Goal: Task Accomplishment & Management: Manage account settings

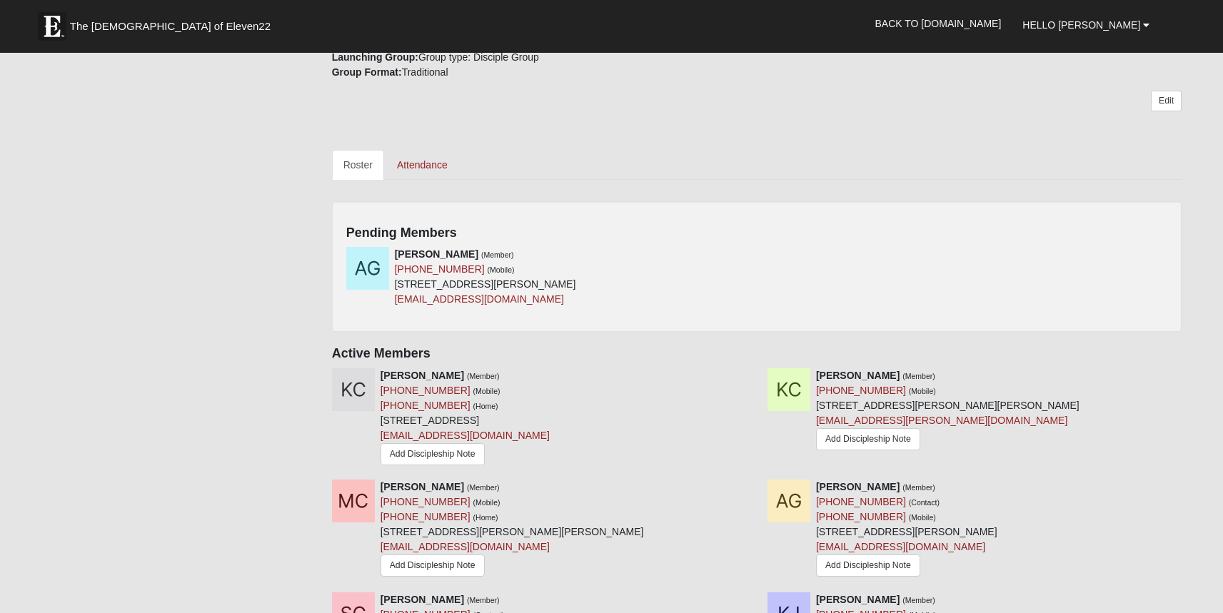
scroll to position [534, 0]
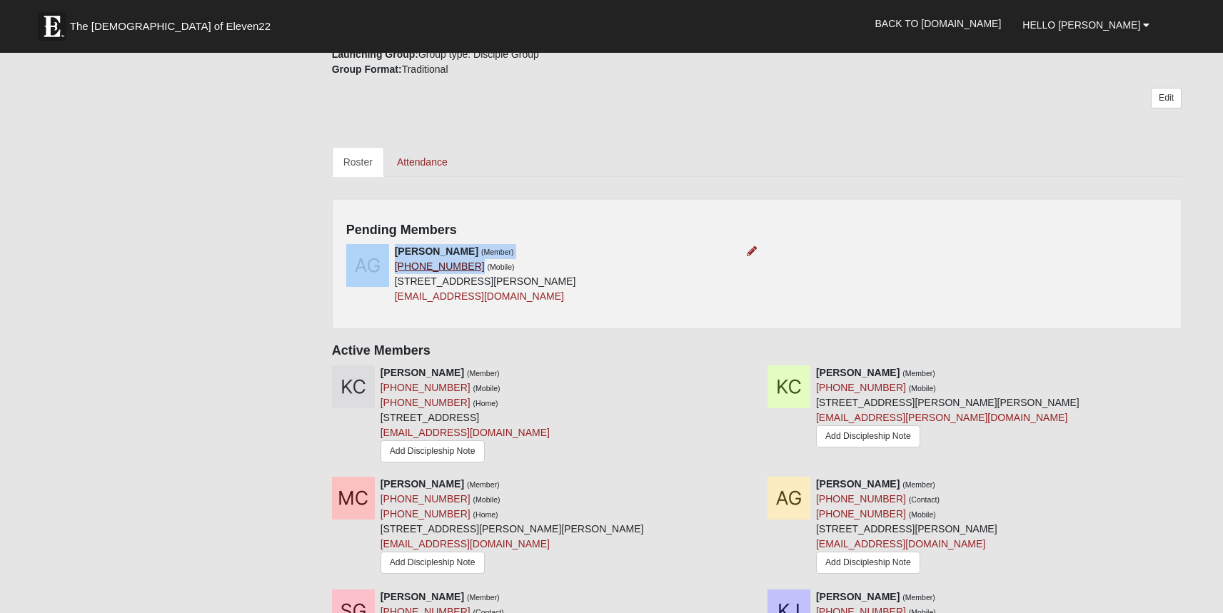
drag, startPoint x: 463, startPoint y: 270, endPoint x: 394, endPoint y: 270, distance: 69.2
click at [395, 270] on div "[PERSON_NAME] (Member) [PHONE_NUMBER] (Mobile) [STREET_ADDRESS][PERSON_NAME] [E…" at bounding box center [485, 274] width 181 height 60
click at [794, 260] on div "[PERSON_NAME] (Member) [PHONE_NUMBER] (Mobile) [STREET_ADDRESS][PERSON_NAME] [E…" at bounding box center [756, 279] width 843 height 71
drag, startPoint x: 466, startPoint y: 271, endPoint x: 397, endPoint y: 270, distance: 69.2
click at [397, 270] on div "[PERSON_NAME] (Member) [PHONE_NUMBER] (Mobile) [STREET_ADDRESS][PERSON_NAME] [E…" at bounding box center [485, 274] width 181 height 60
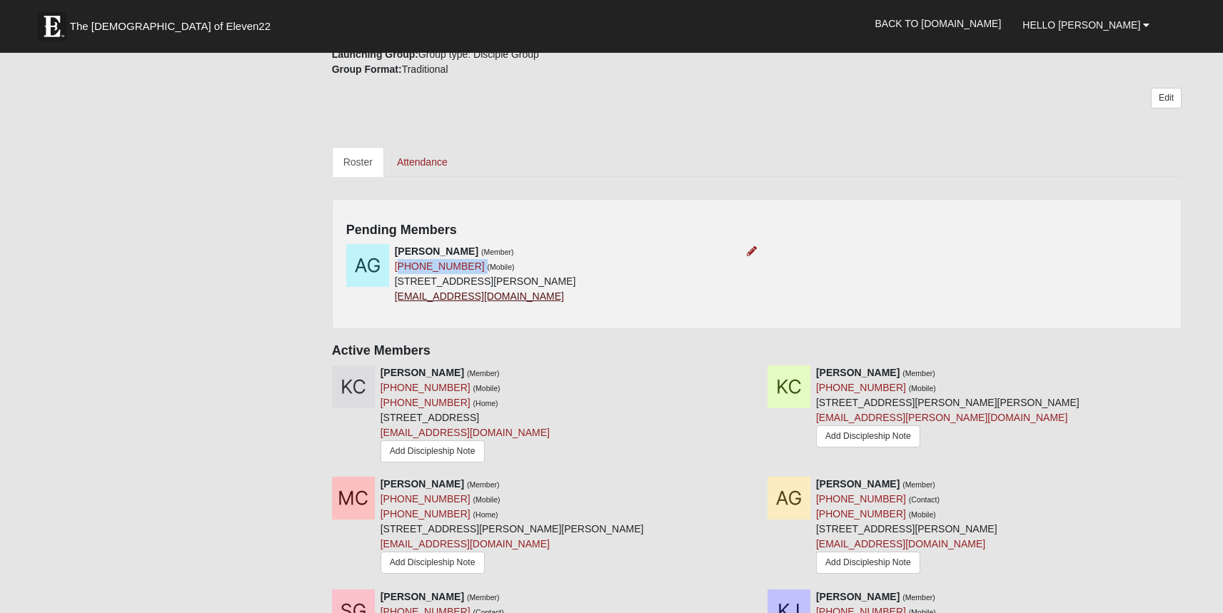
copy div "904) 614-0016"
click at [749, 253] on icon at bounding box center [751, 251] width 10 height 10
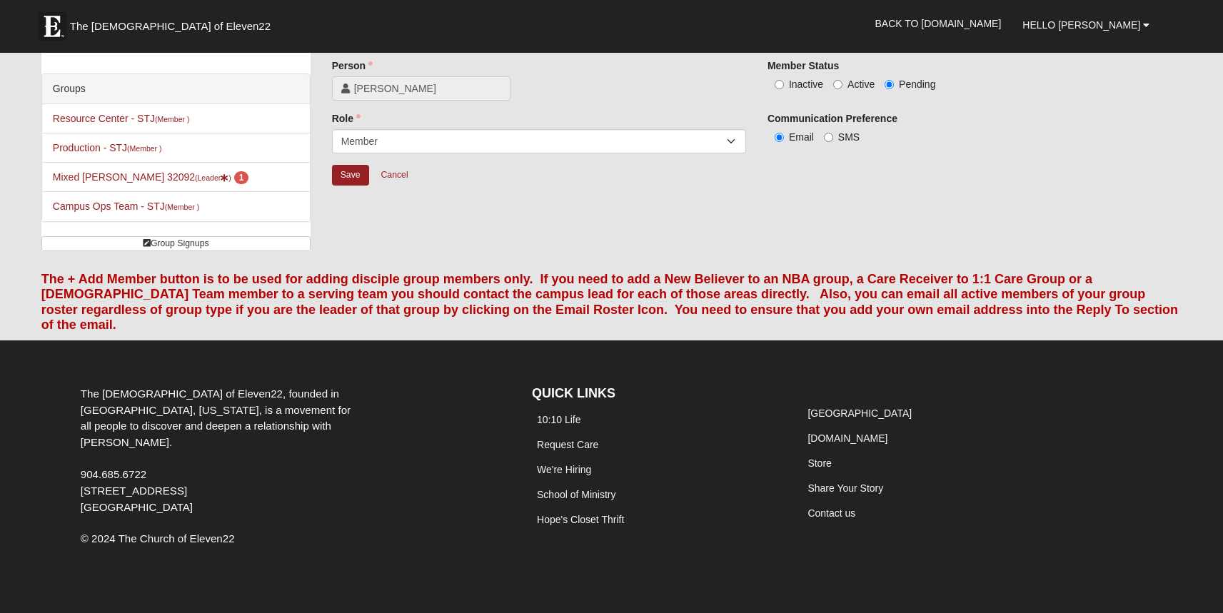
click at [844, 81] on label "Active" at bounding box center [853, 84] width 41 height 14
click at [842, 81] on input "Active" at bounding box center [837, 84] width 9 height 9
radio input "true"
click at [356, 176] on input "Save" at bounding box center [350, 175] width 37 height 21
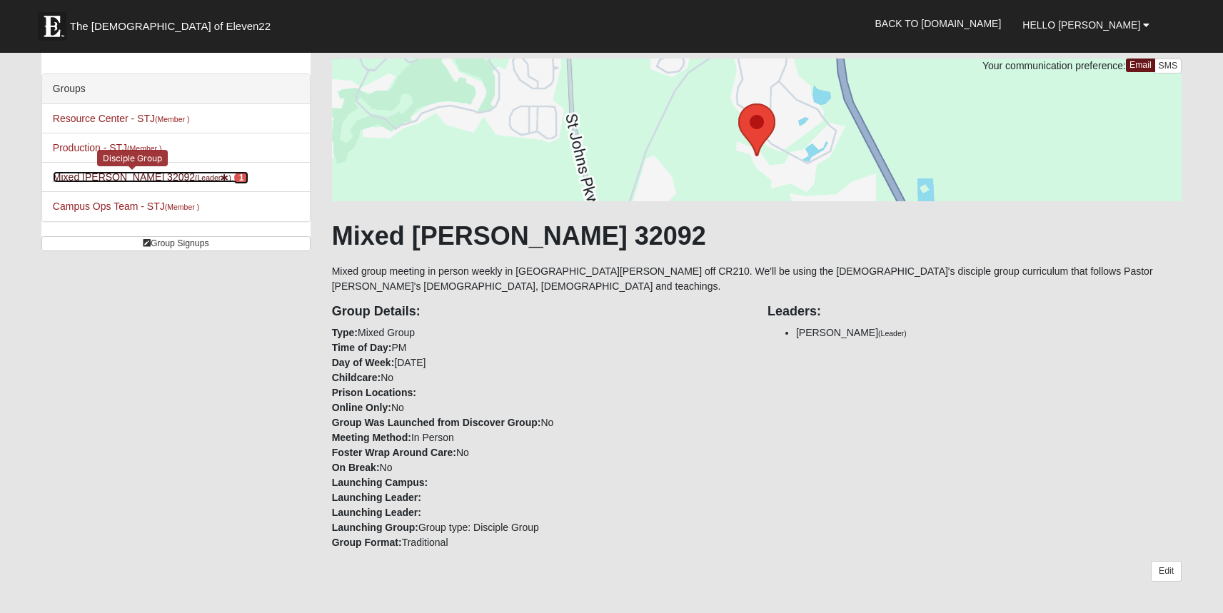
click at [123, 177] on link "Mixed [PERSON_NAME] 32092 (Leader ) 1" at bounding box center [151, 176] width 196 height 11
